Goal: Task Accomplishment & Management: Manage account settings

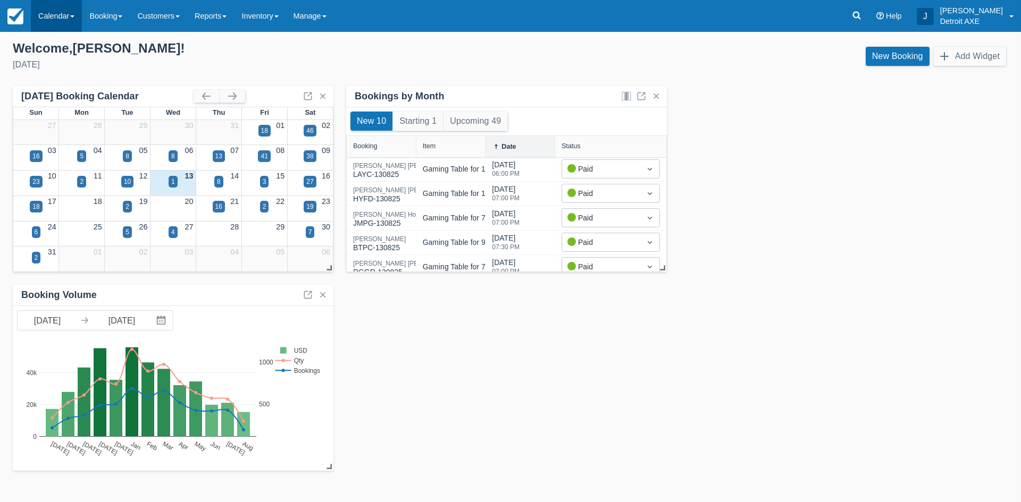
click at [47, 12] on link "Calendar" at bounding box center [56, 16] width 51 height 32
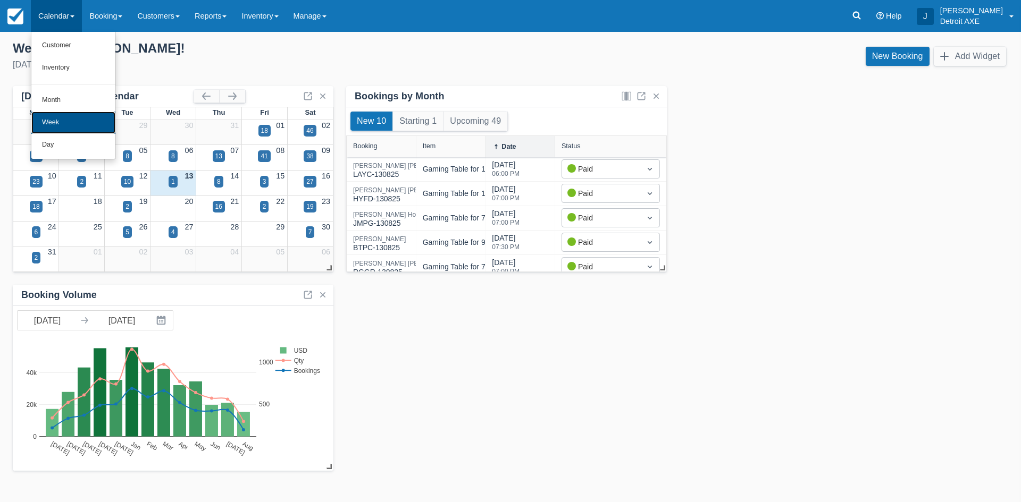
click at [71, 124] on link "Week" at bounding box center [73, 123] width 84 height 22
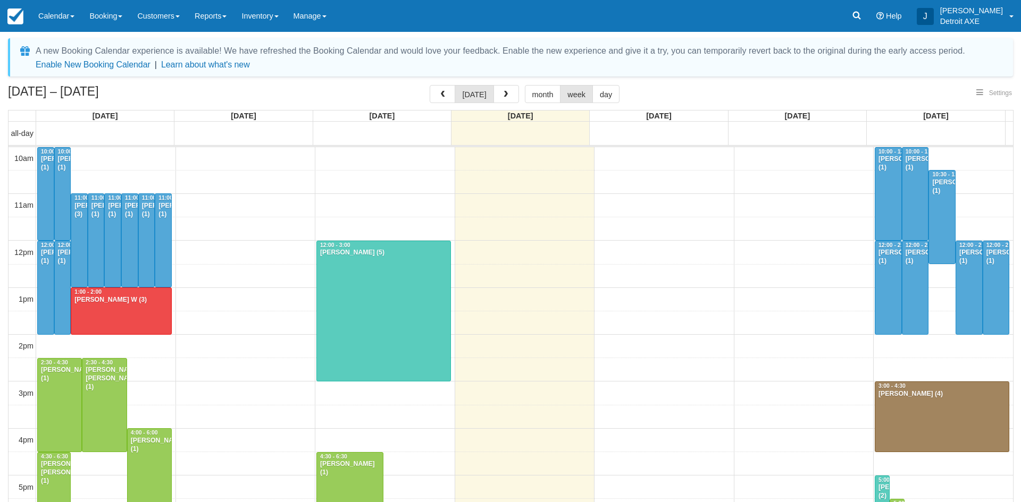
select select
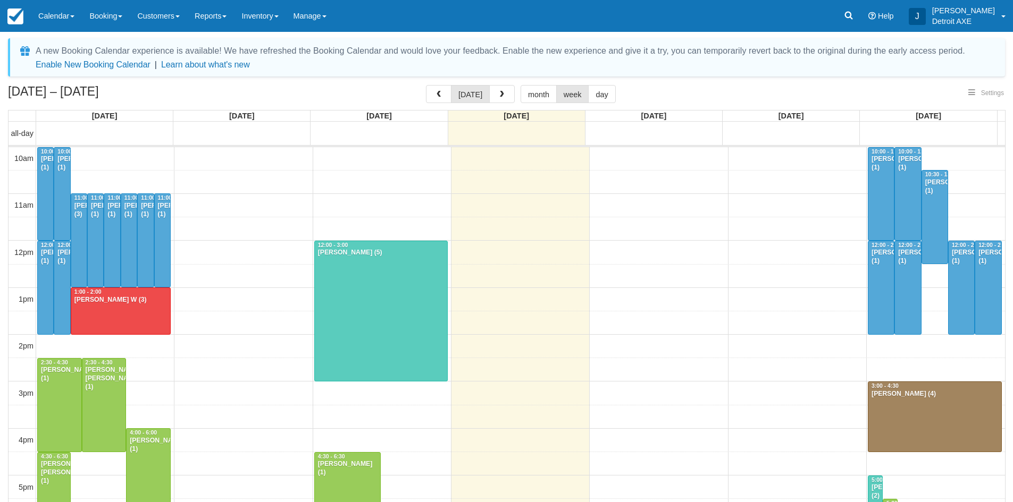
scroll to position [143, 0]
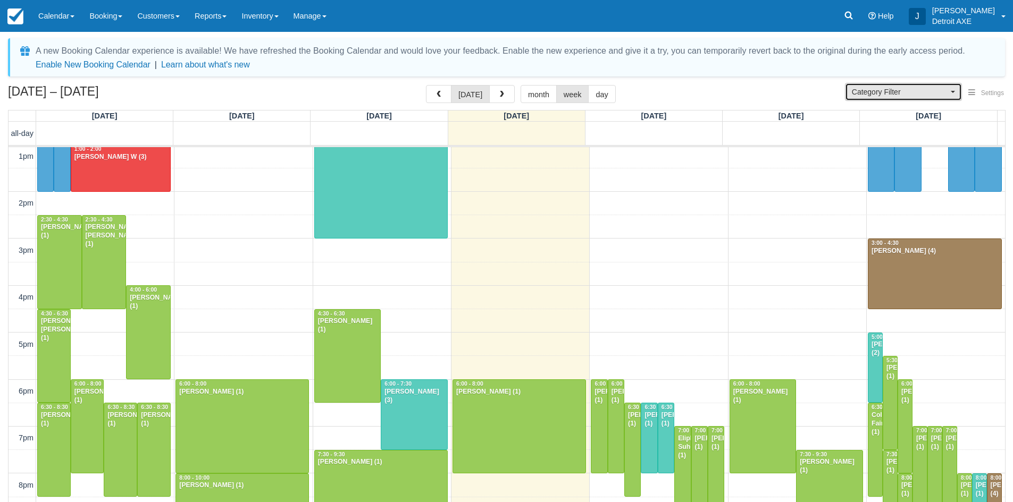
click at [853, 88] on span "Category Filter" at bounding box center [900, 92] width 96 height 11
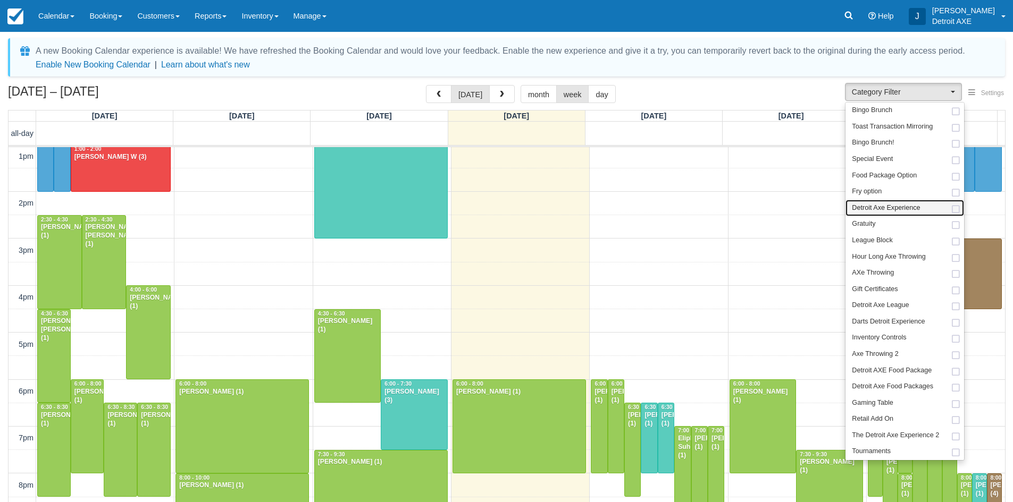
click at [894, 212] on span "Detroit Axe Experience" at bounding box center [886, 209] width 68 height 10
select select "14"
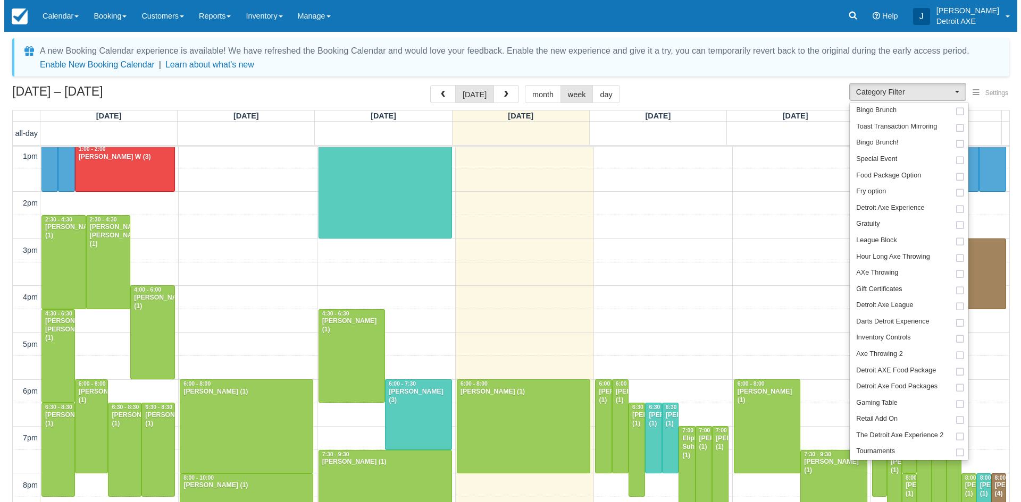
scroll to position [50, 0]
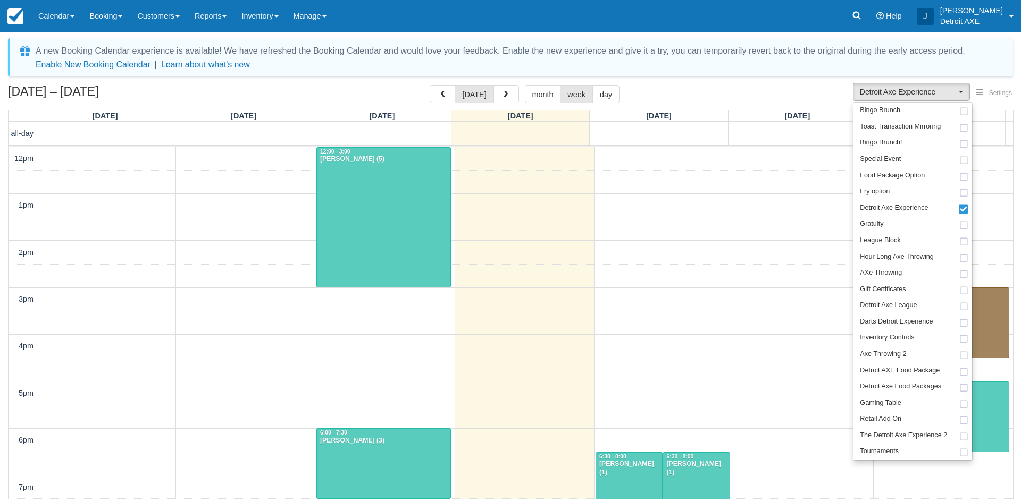
scroll to position [143, 0]
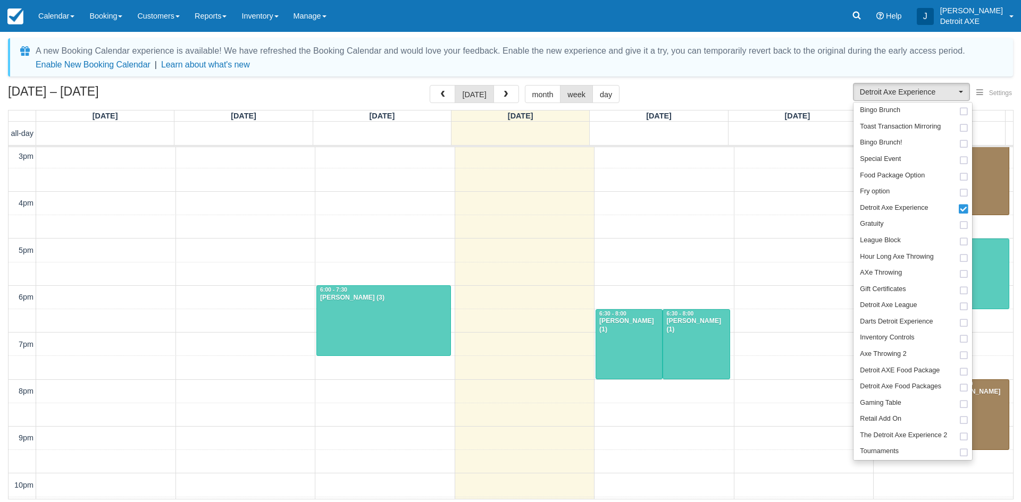
click at [757, 85] on div "A new Booking Calendar experience is available! We have refreshed the Booking C…" at bounding box center [510, 270] width 1005 height 464
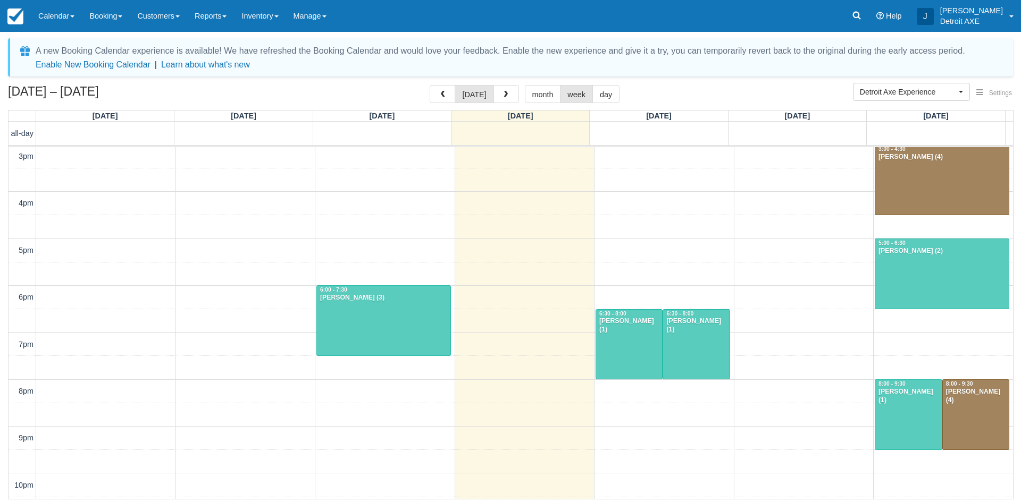
scroll to position [188, 0]
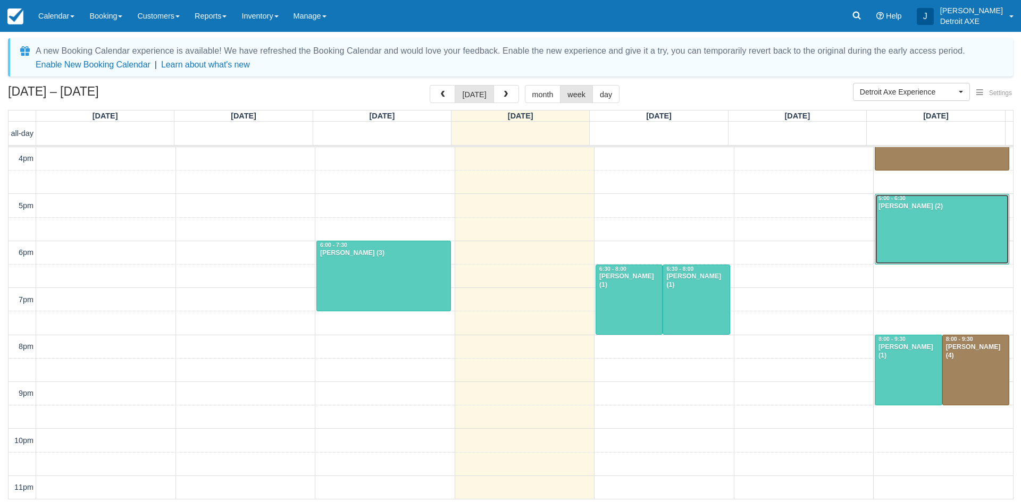
click at [907, 232] on div at bounding box center [941, 230] width 133 height 70
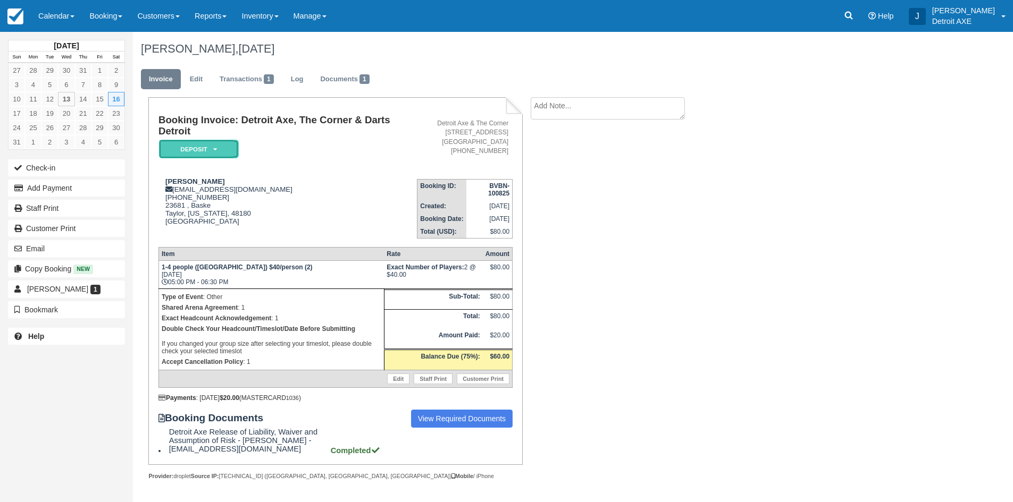
click at [231, 150] on em "Deposit" at bounding box center [199, 149] width 80 height 19
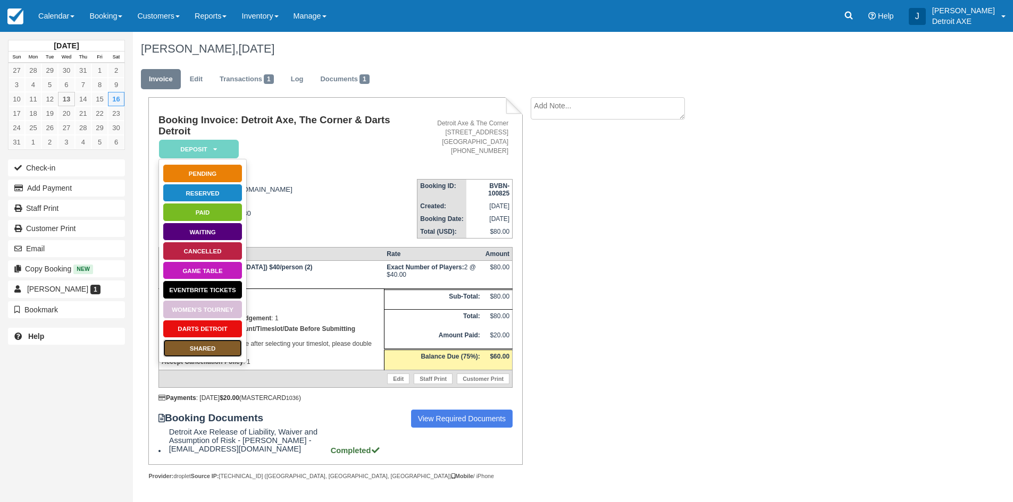
click at [220, 349] on link "SHARED" at bounding box center [203, 348] width 80 height 19
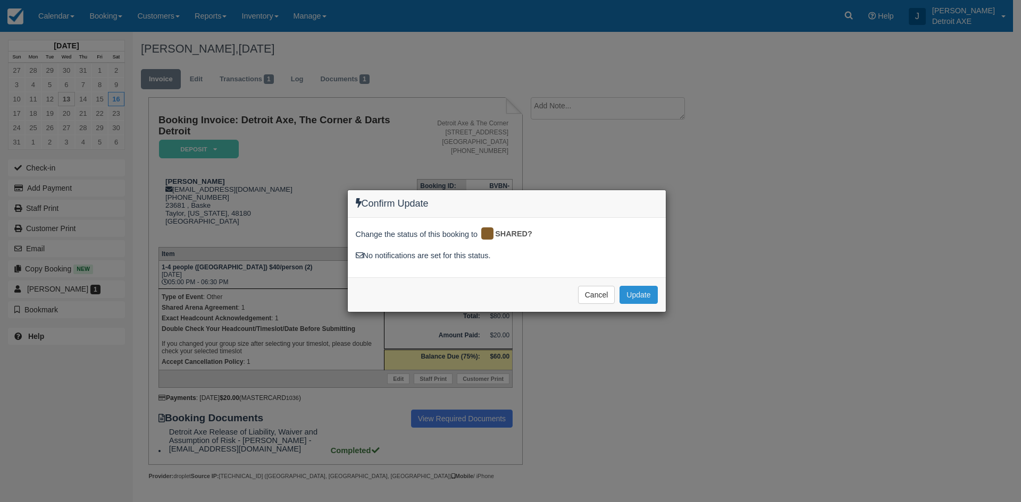
click at [648, 293] on button "Update" at bounding box center [638, 295] width 38 height 18
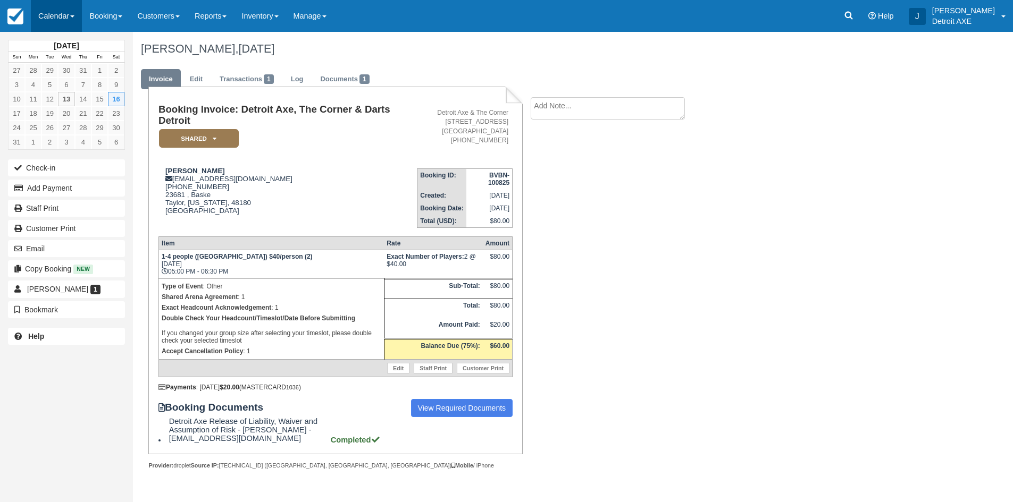
click at [71, 23] on link "Calendar" at bounding box center [56, 16] width 51 height 32
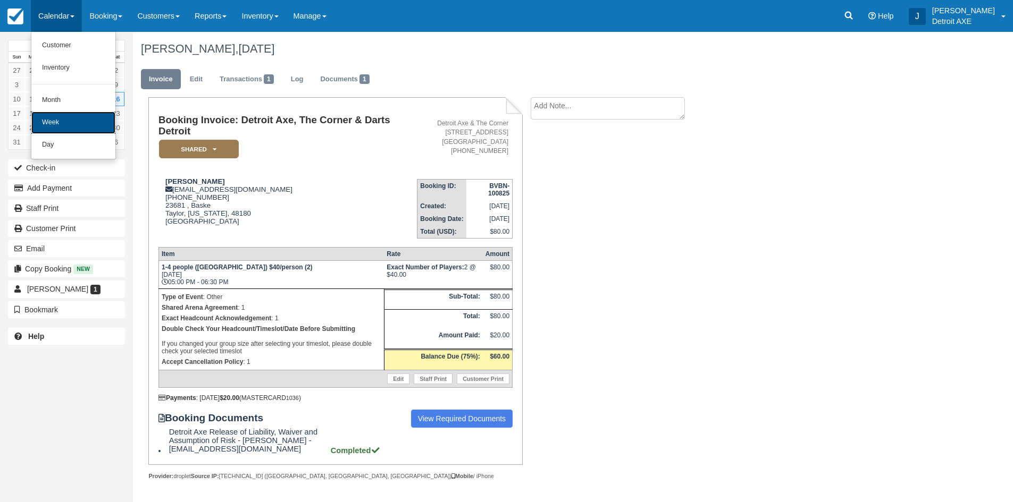
click at [75, 125] on link "Week" at bounding box center [73, 123] width 84 height 22
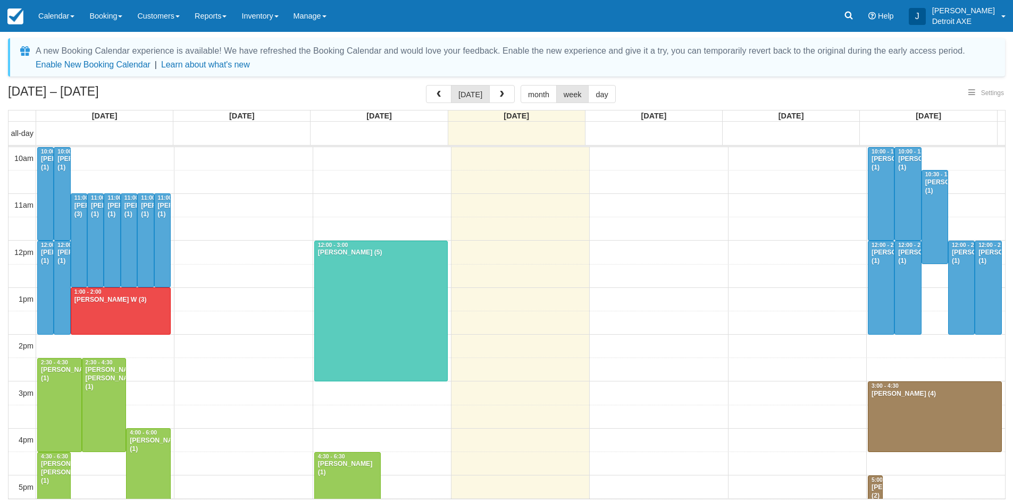
select select
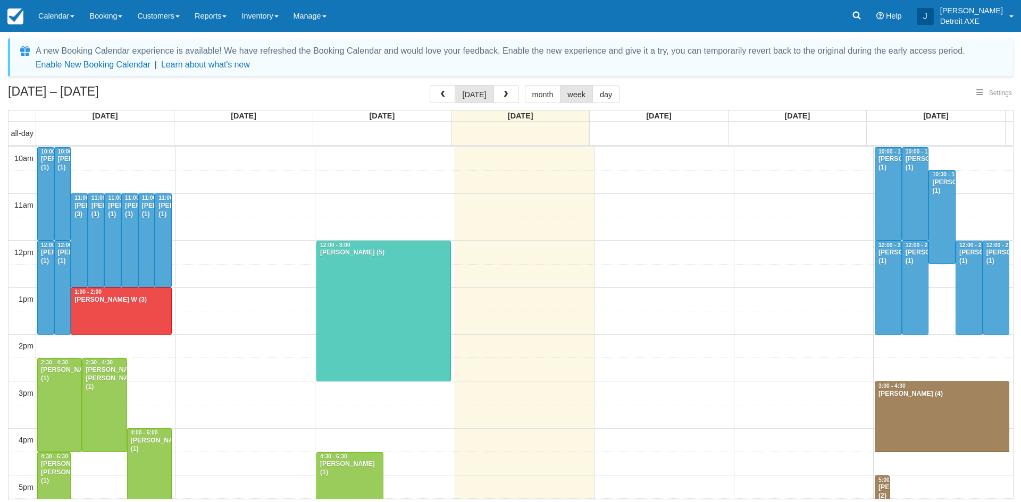
scroll to position [143, 0]
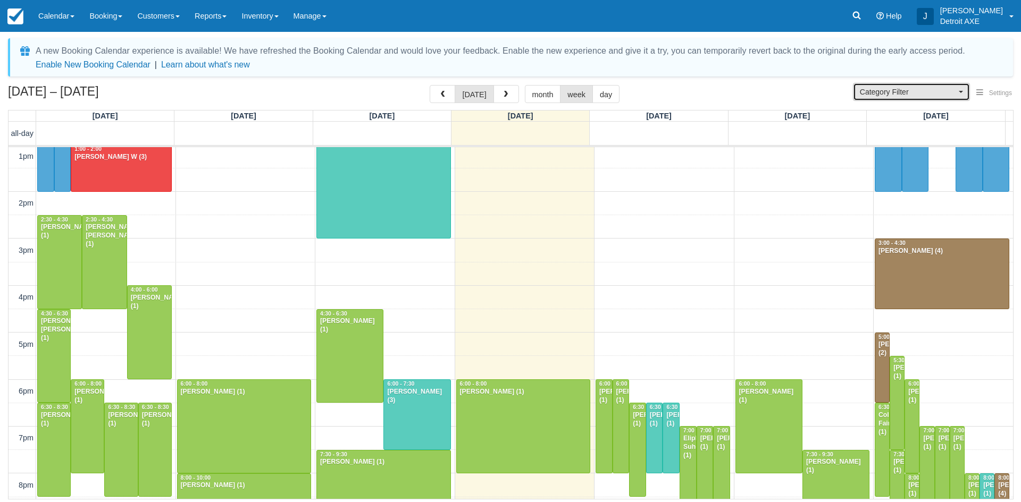
click at [923, 89] on span "Category Filter" at bounding box center [908, 92] width 96 height 11
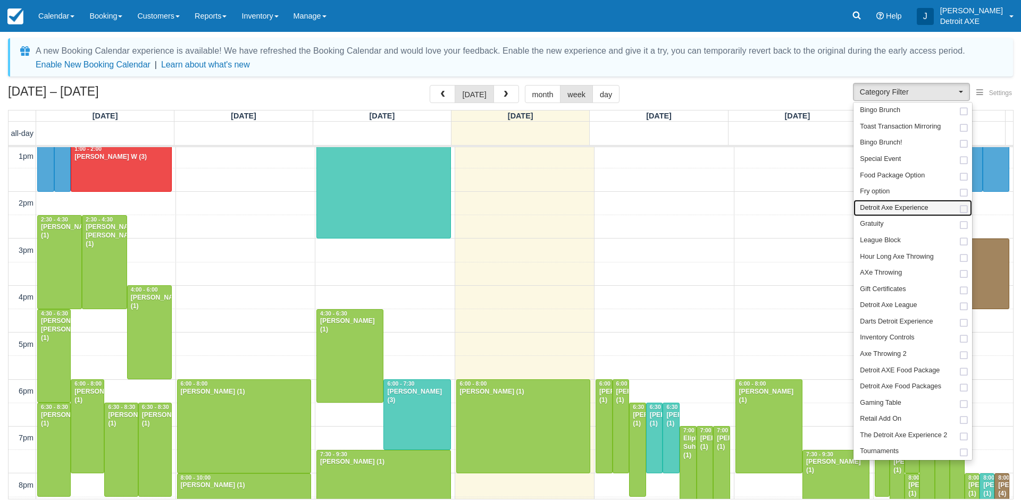
drag, startPoint x: 902, startPoint y: 211, endPoint x: 893, endPoint y: 204, distance: 10.6
click at [902, 210] on span "Detroit Axe Experience" at bounding box center [894, 209] width 68 height 10
select select "14"
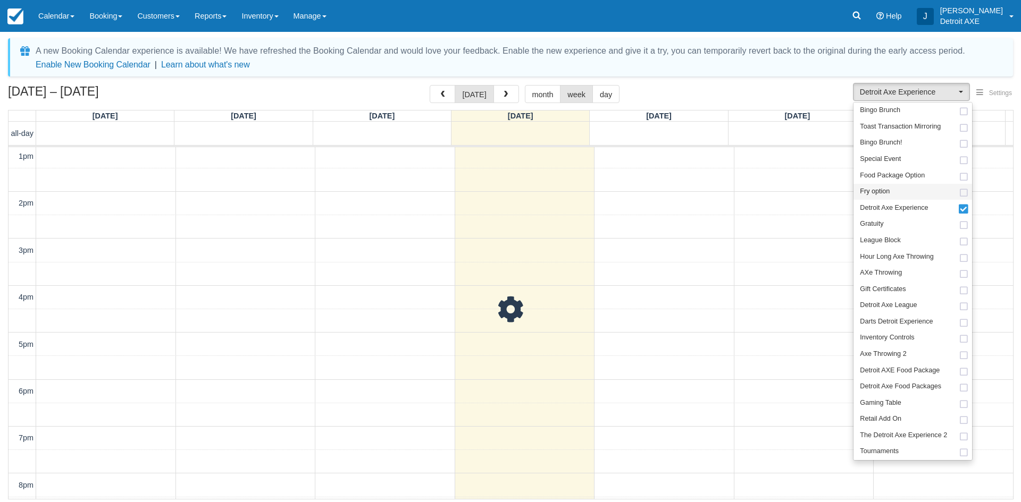
scroll to position [50, 0]
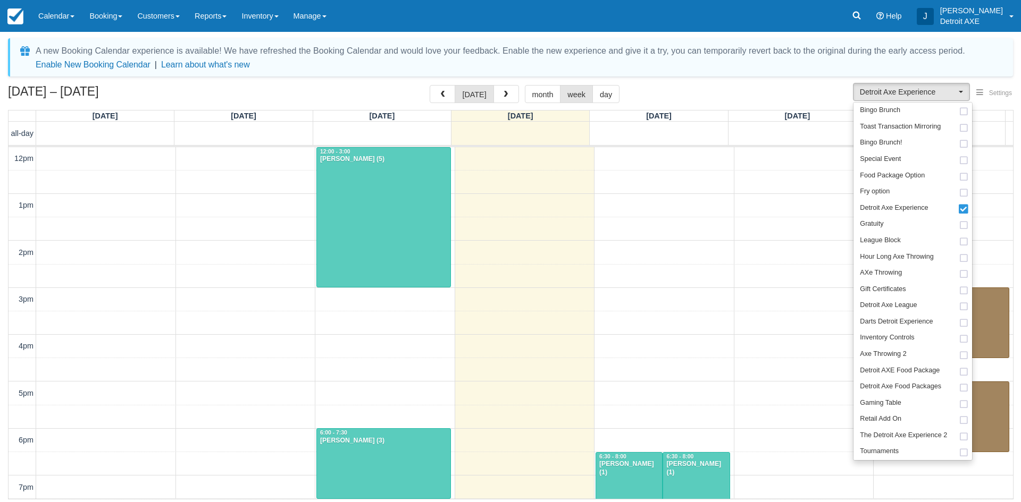
scroll to position [143, 0]
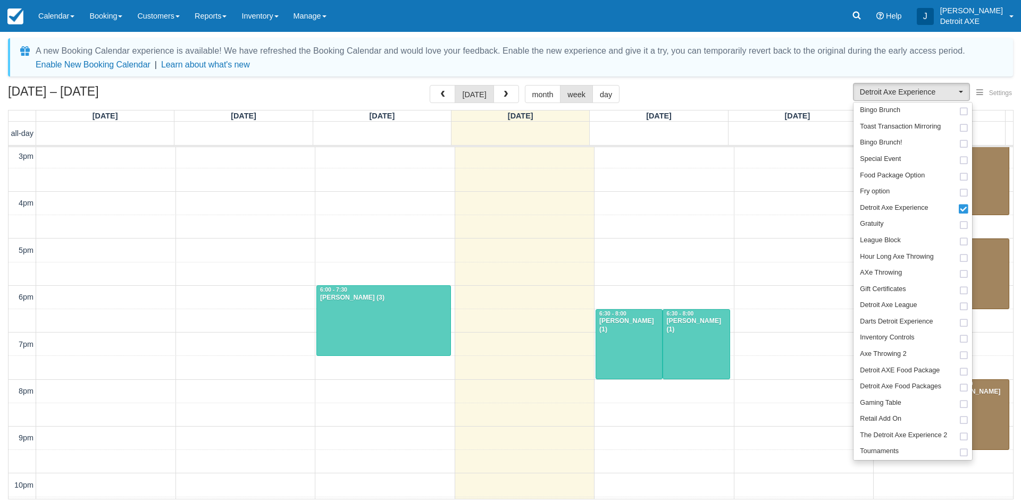
click at [731, 91] on div "[DATE] – [DATE] [DATE] month week day" at bounding box center [510, 96] width 1005 height 23
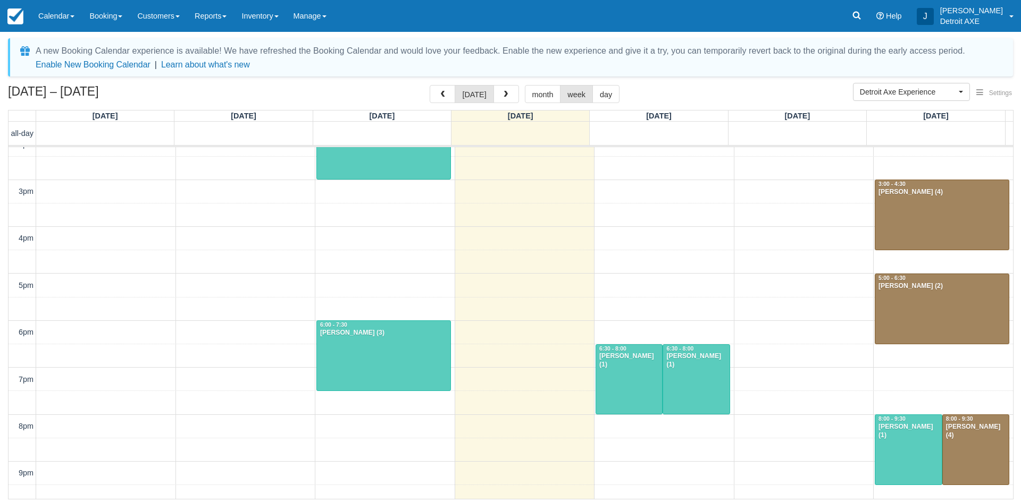
scroll to position [188, 0]
